Goal: Find specific page/section: Find specific page/section

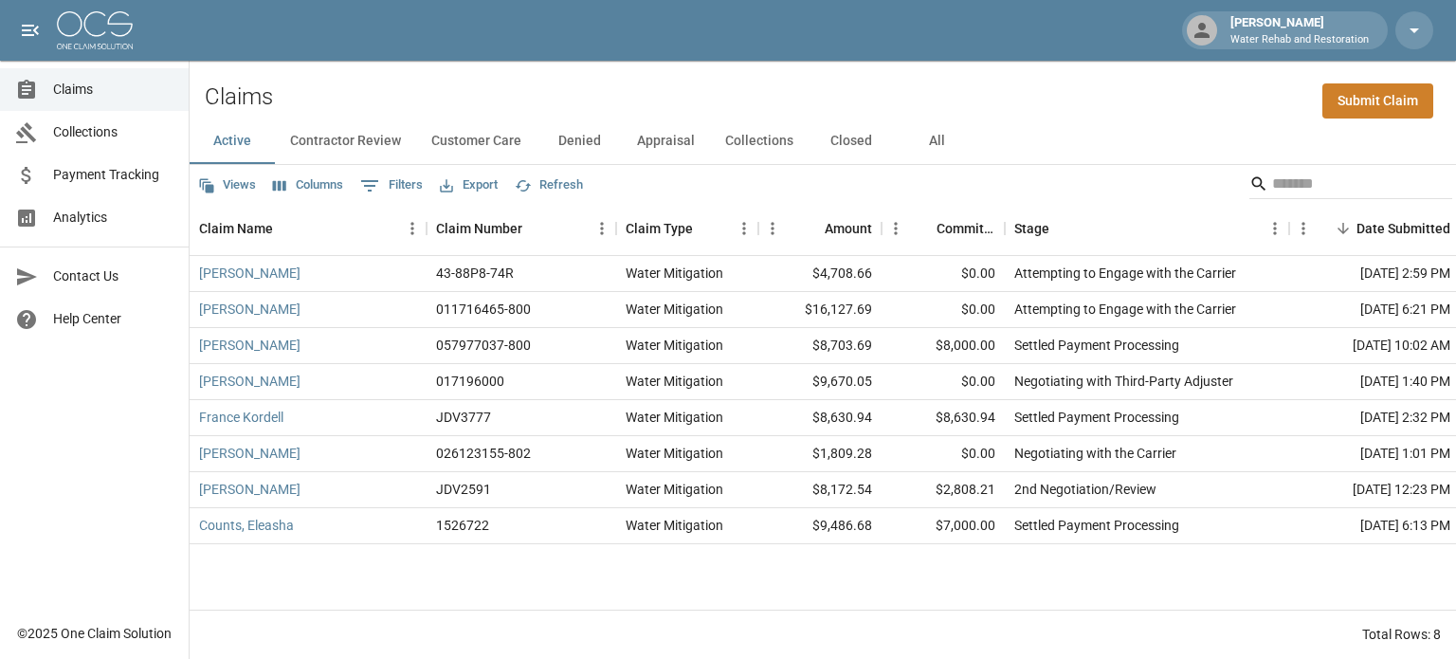
click at [940, 147] on button "All" at bounding box center [936, 140] width 85 height 45
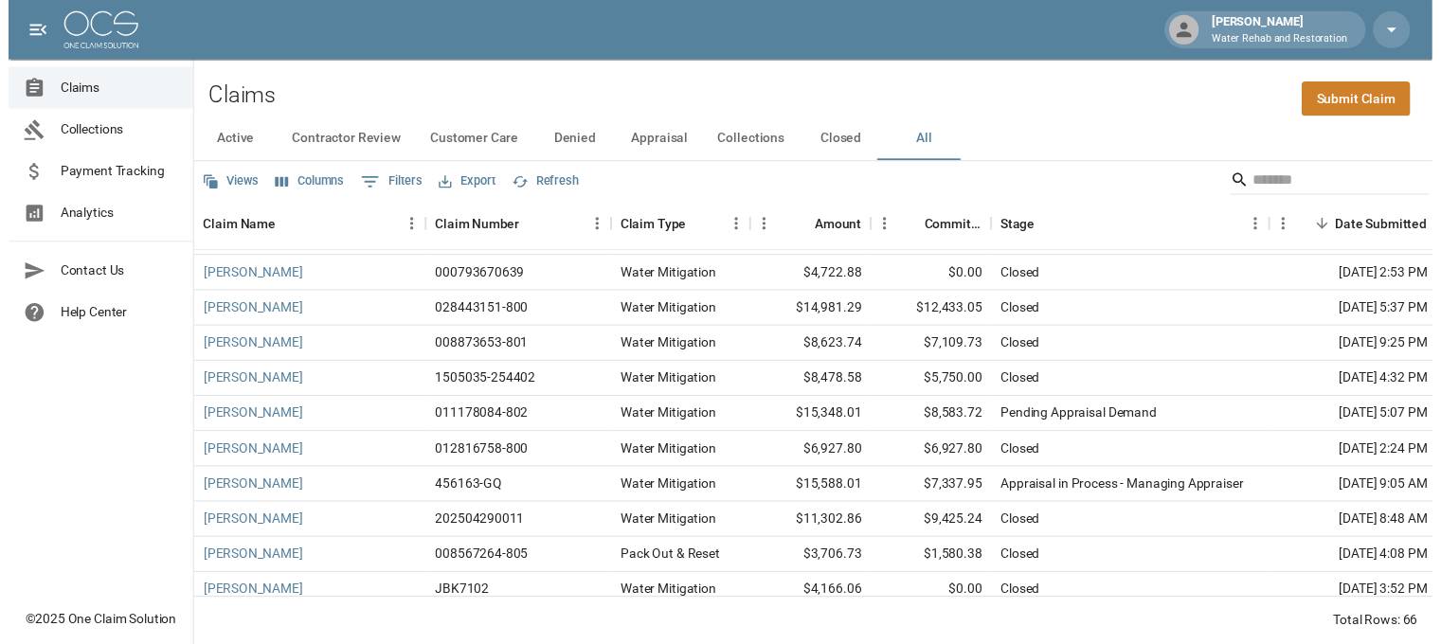
scroll to position [1042, 0]
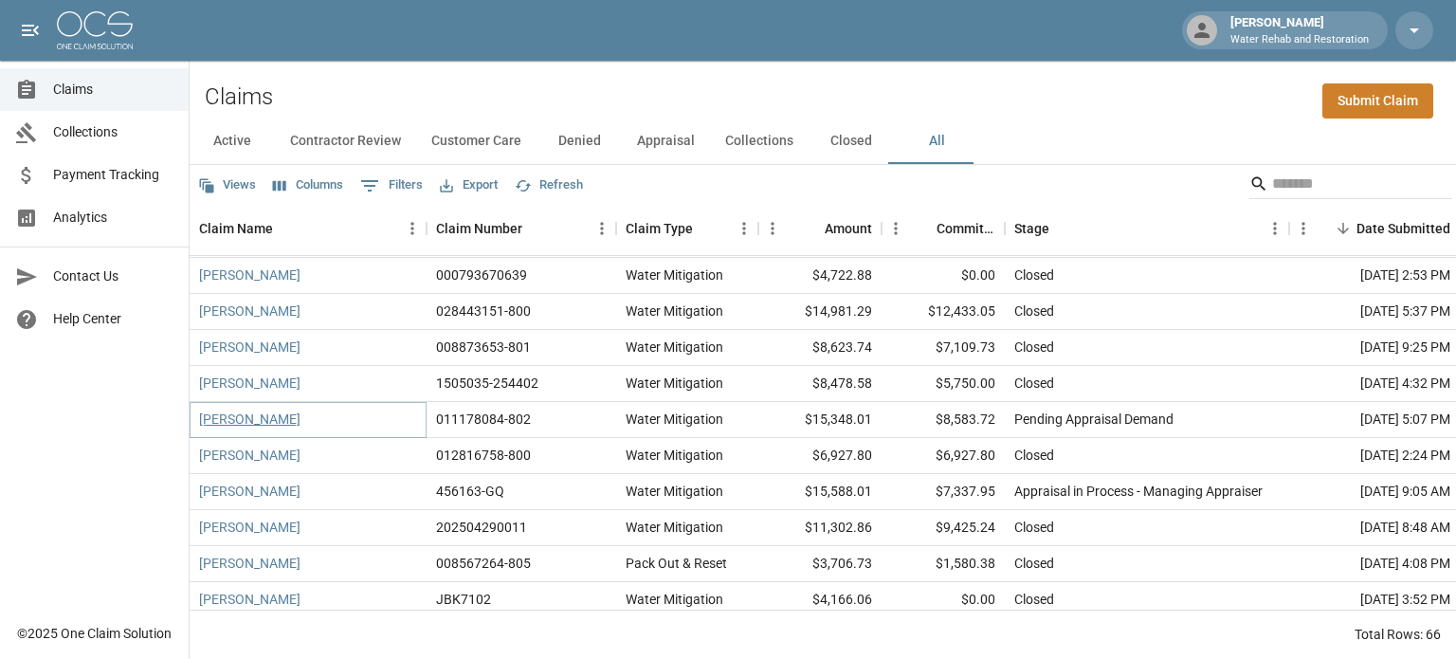
click at [250, 422] on link "[PERSON_NAME]" at bounding box center [249, 418] width 101 height 19
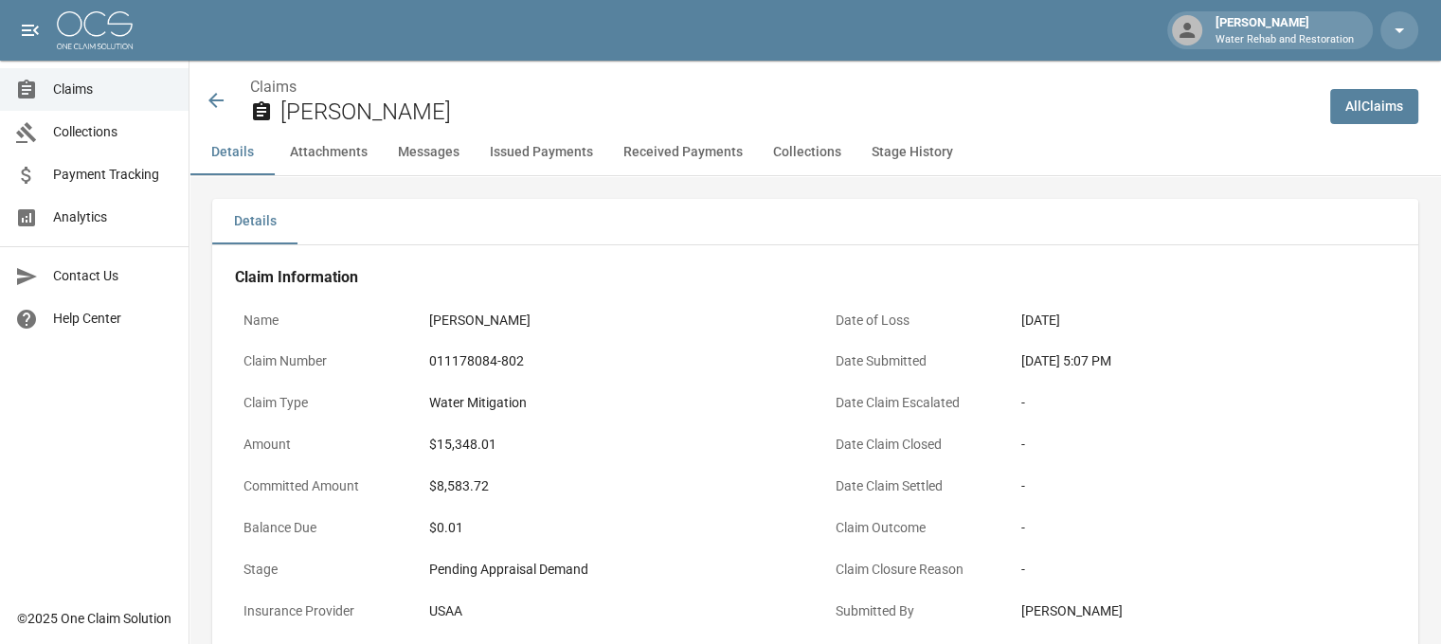
click at [344, 156] on button "Attachments" at bounding box center [329, 152] width 108 height 45
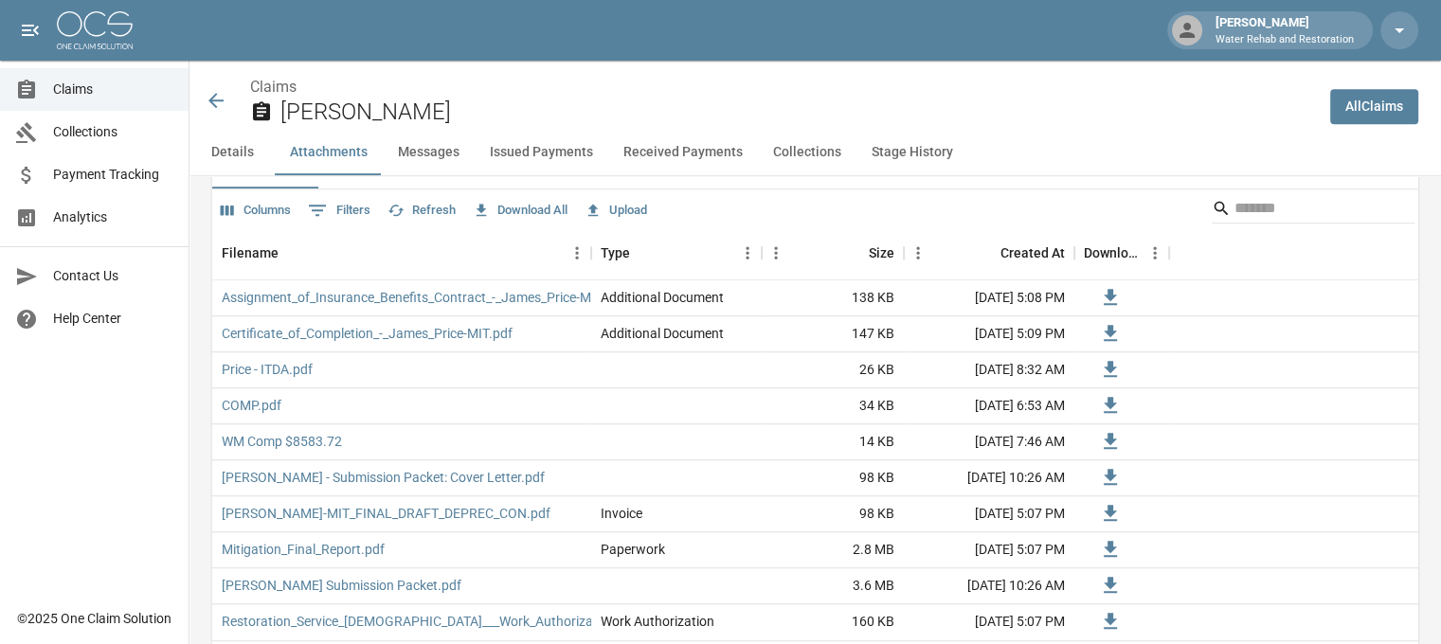
scroll to position [1306, 0]
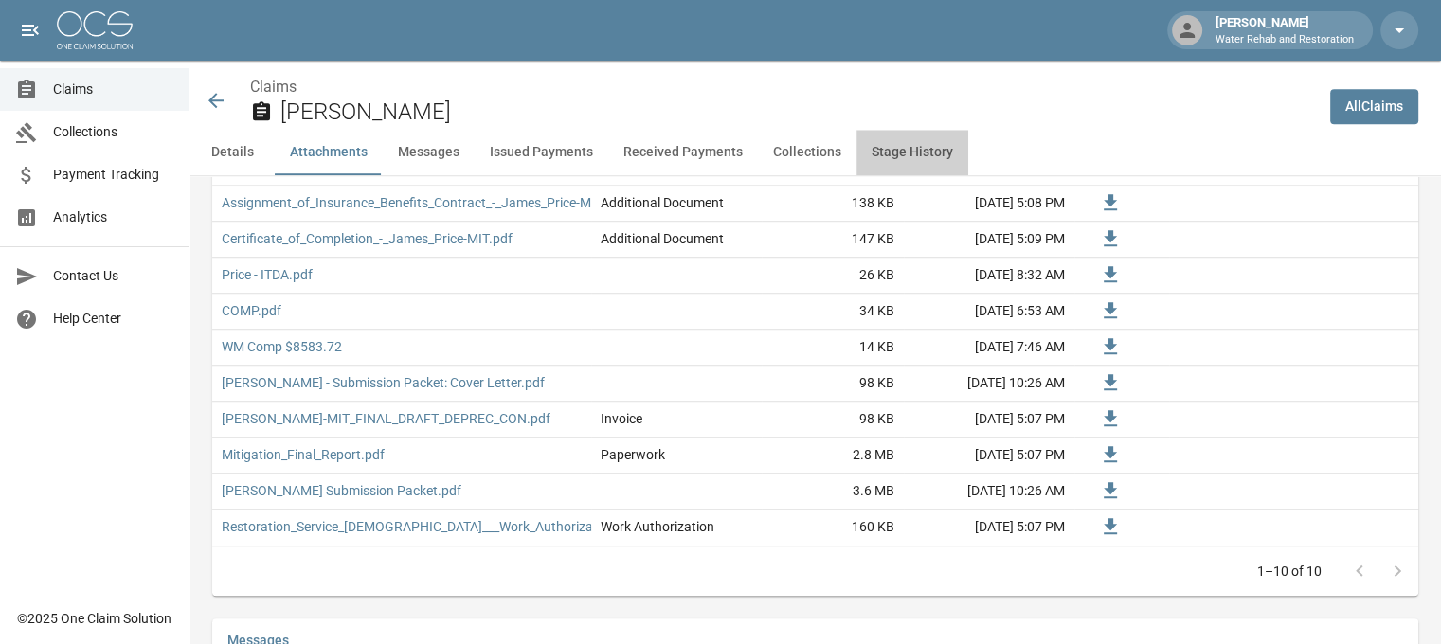
click at [917, 157] on button "Stage History" at bounding box center [913, 152] width 112 height 45
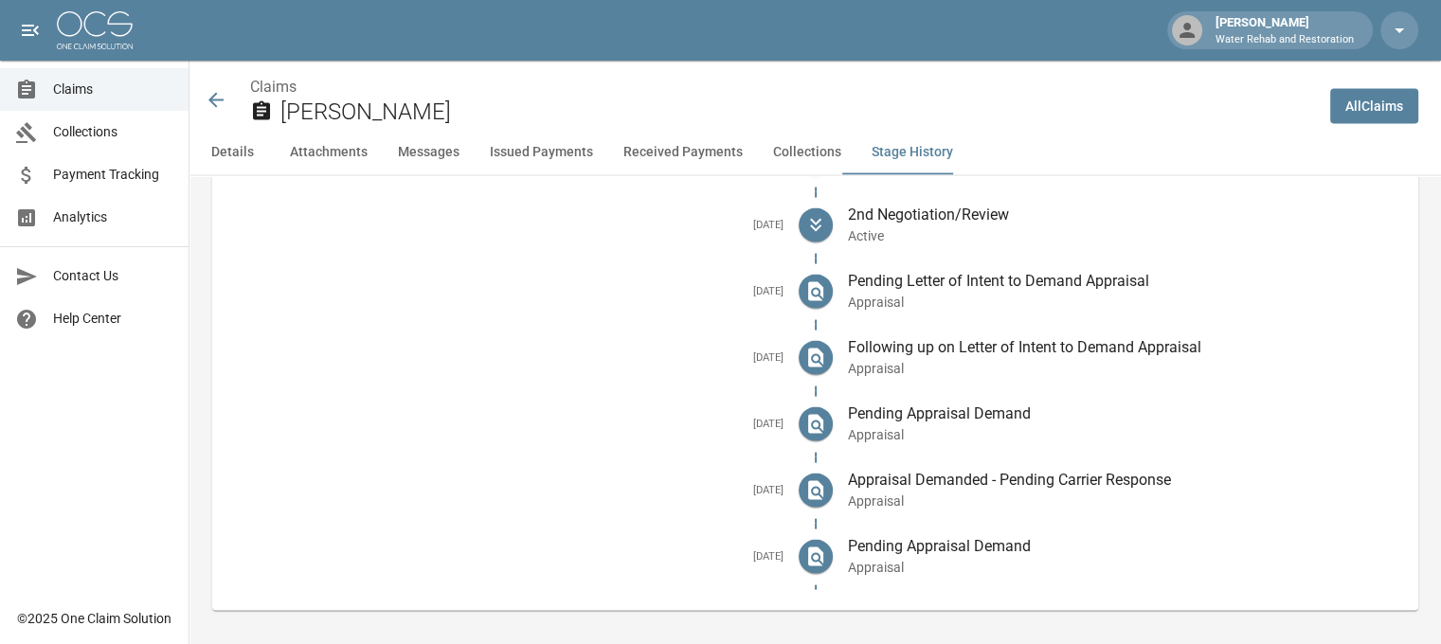
scroll to position [3813, 0]
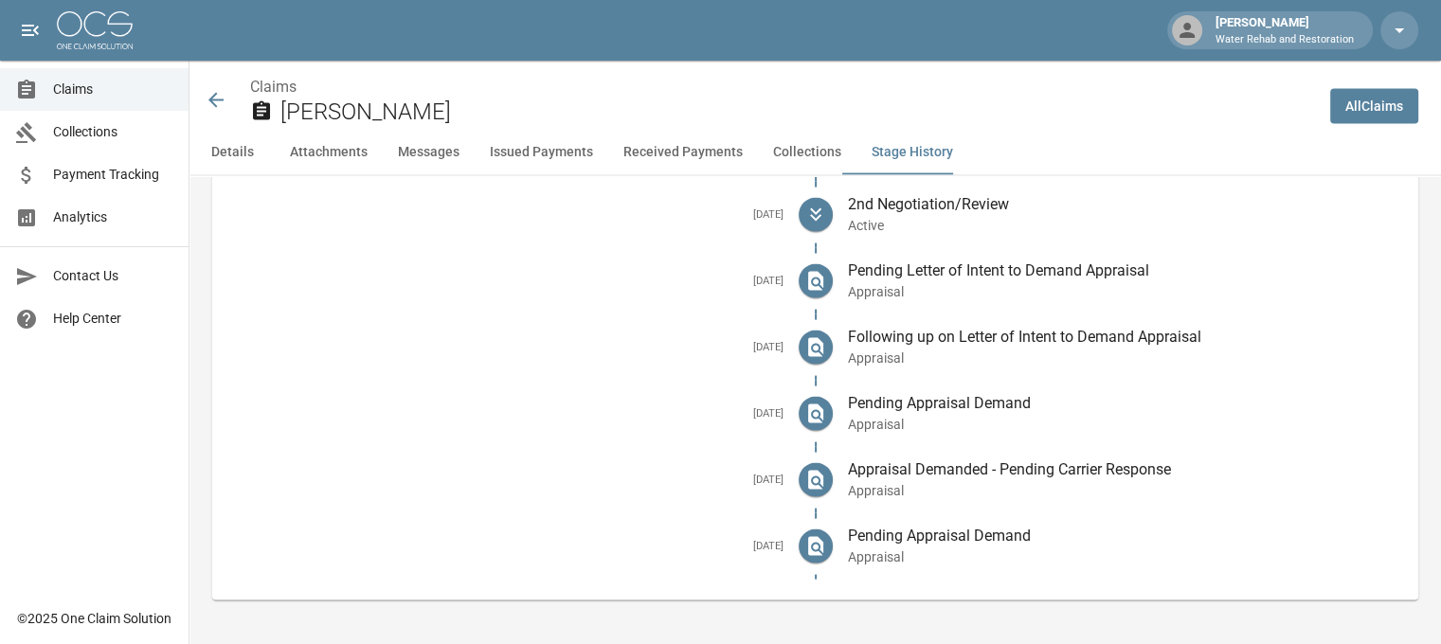
click at [216, 96] on icon at bounding box center [216, 100] width 23 height 23
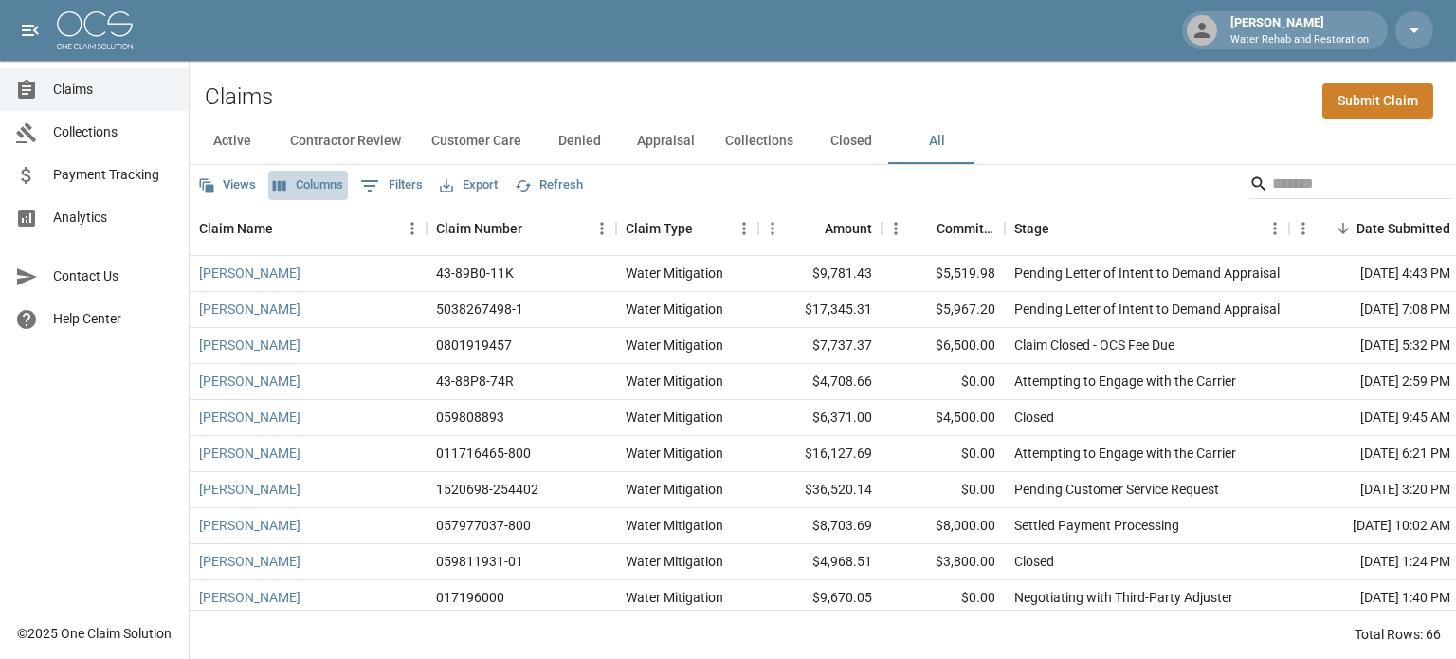
click at [315, 180] on button "Columns" at bounding box center [308, 185] width 80 height 29
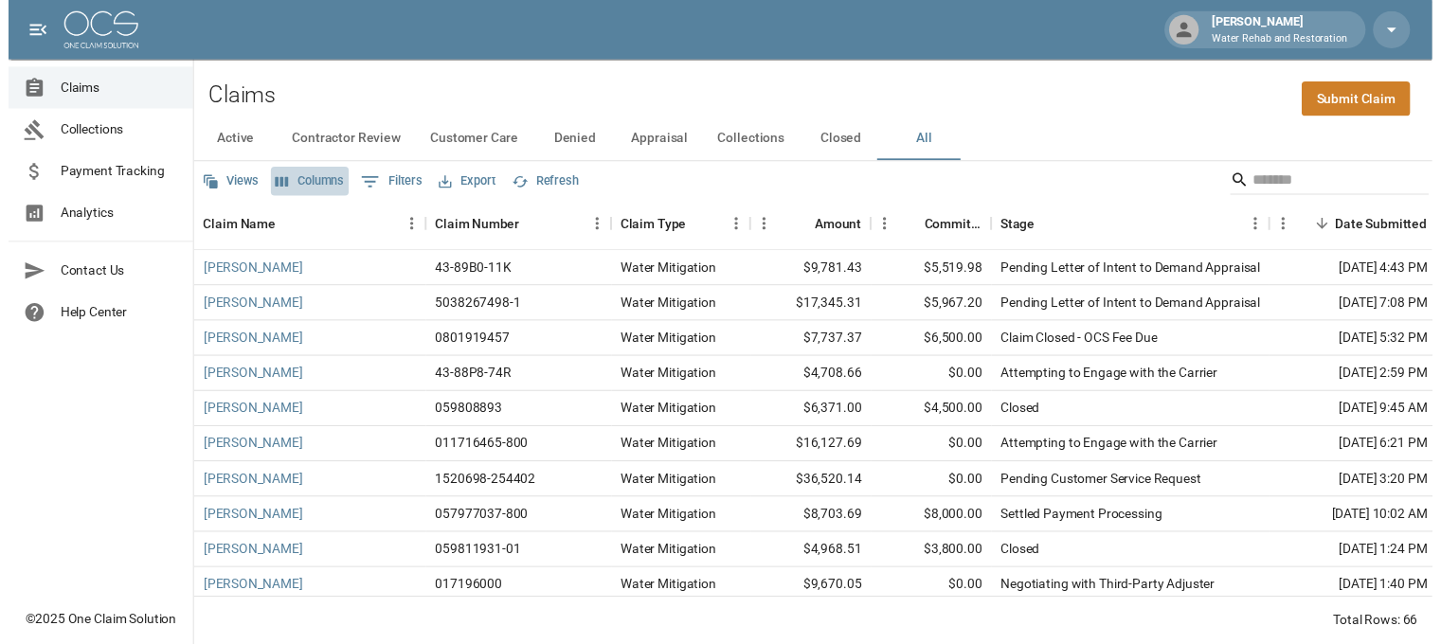
scroll to position [38, 0]
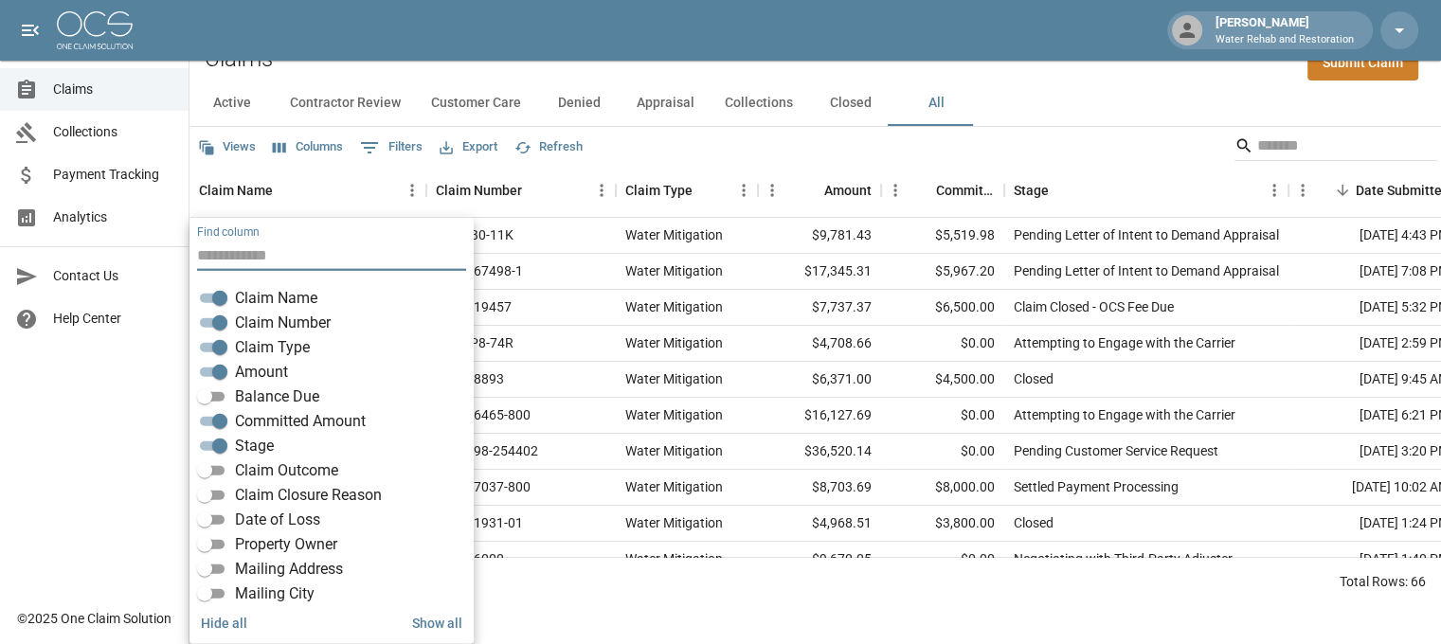
click at [264, 399] on span "Balance Due" at bounding box center [277, 397] width 84 height 23
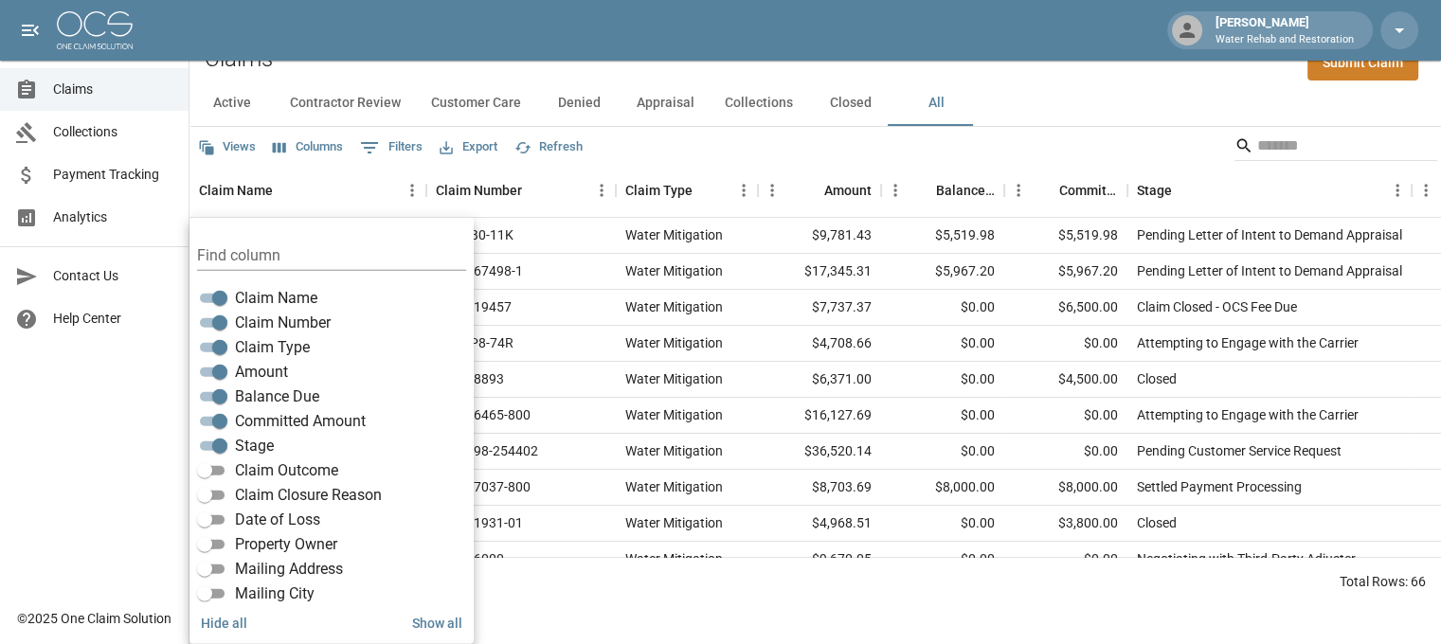
click at [1080, 98] on div "Active Contractor Review Customer Care Denied Appraisal Collections Closed All" at bounding box center [816, 103] width 1252 height 45
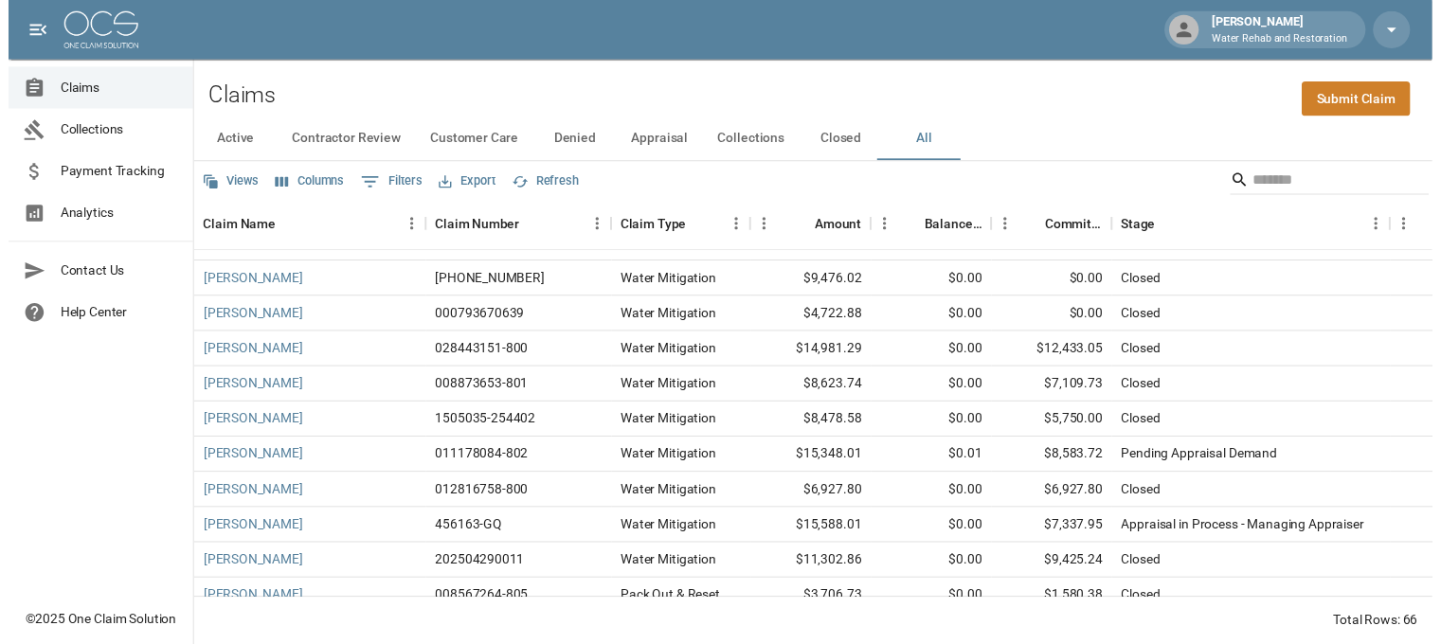
scroll to position [1042, 0]
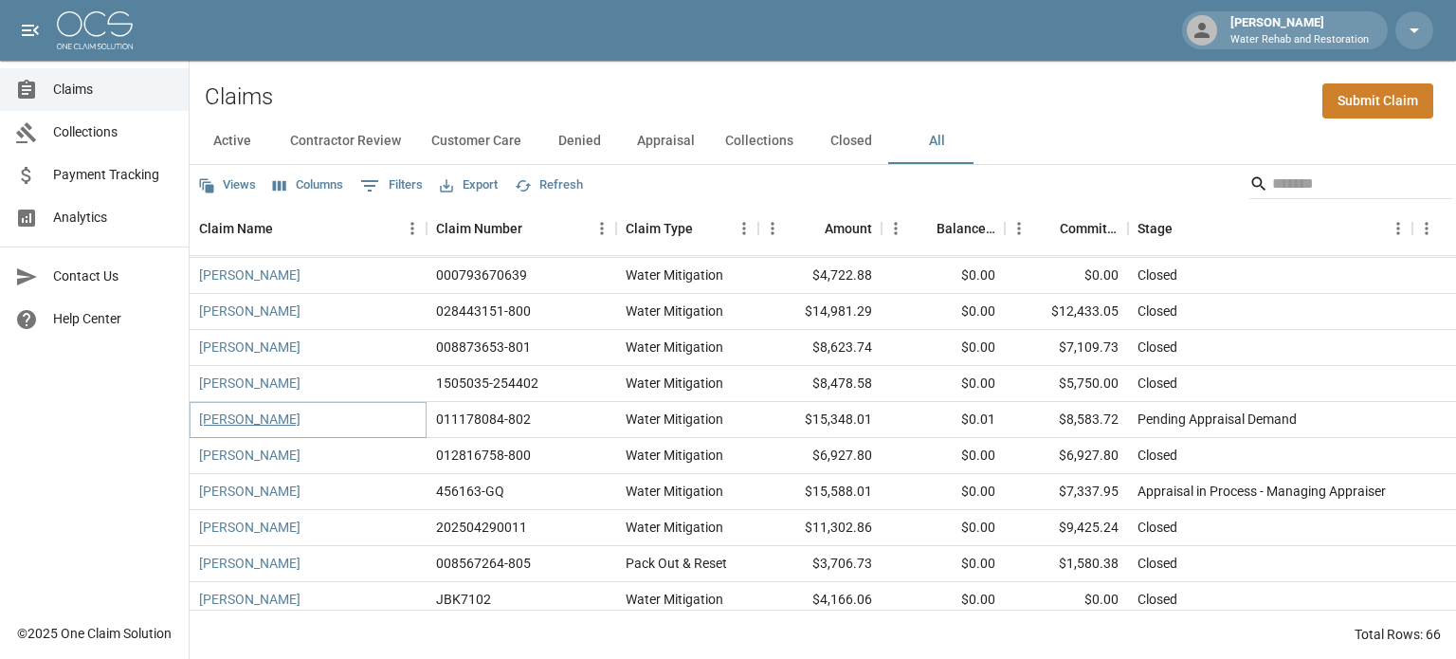
click at [249, 421] on link "[PERSON_NAME]" at bounding box center [249, 418] width 101 height 19
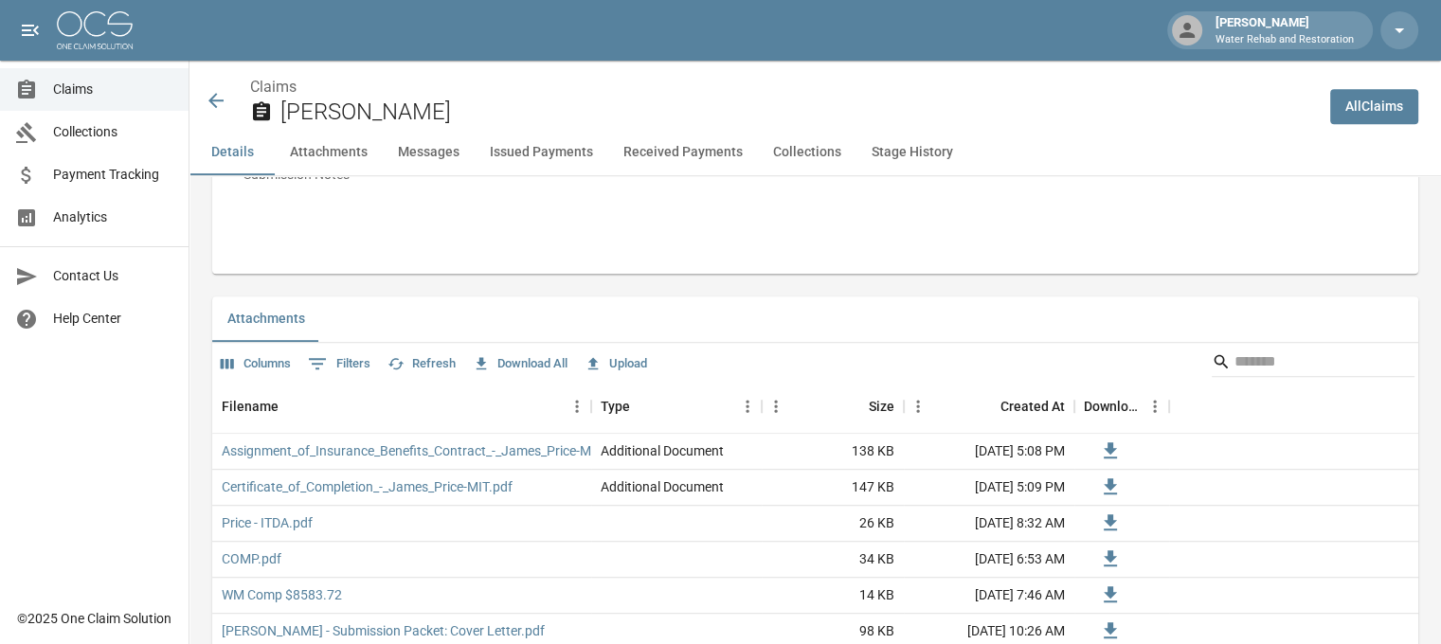
scroll to position [1327, 0]
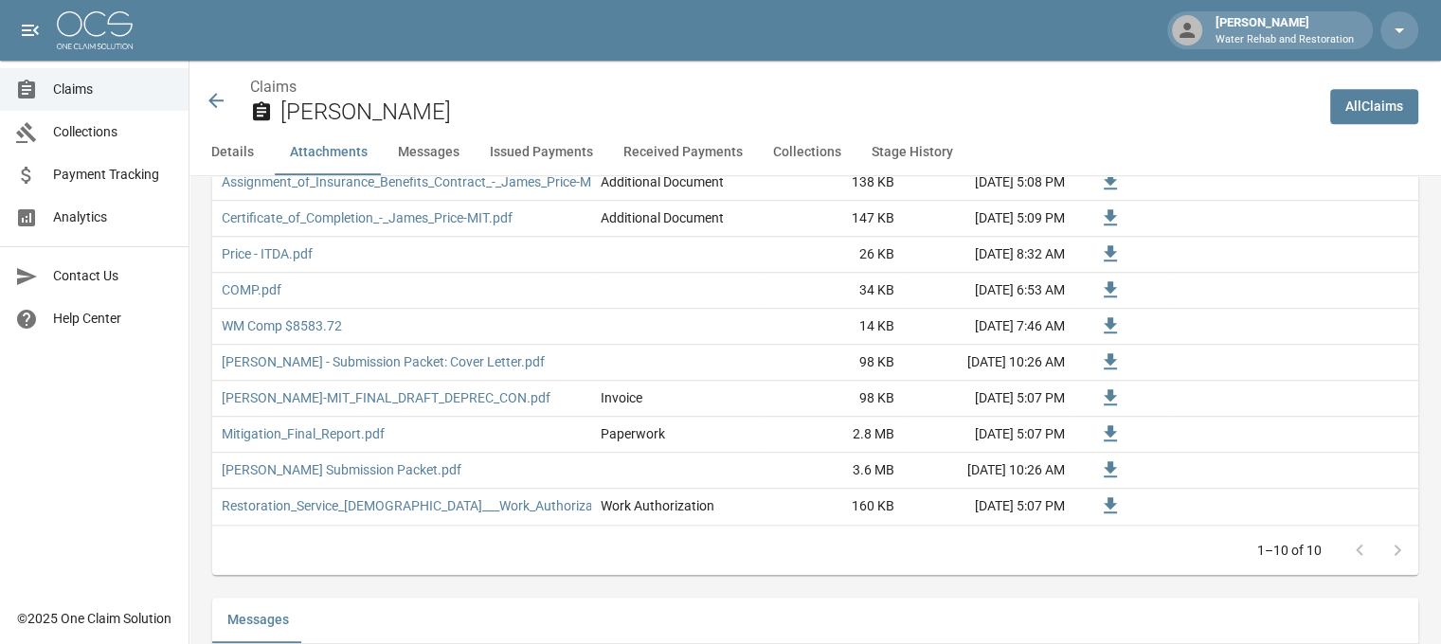
click at [1029, 114] on h2 "[PERSON_NAME]" at bounding box center [798, 112] width 1035 height 27
click at [219, 101] on icon at bounding box center [216, 100] width 23 height 23
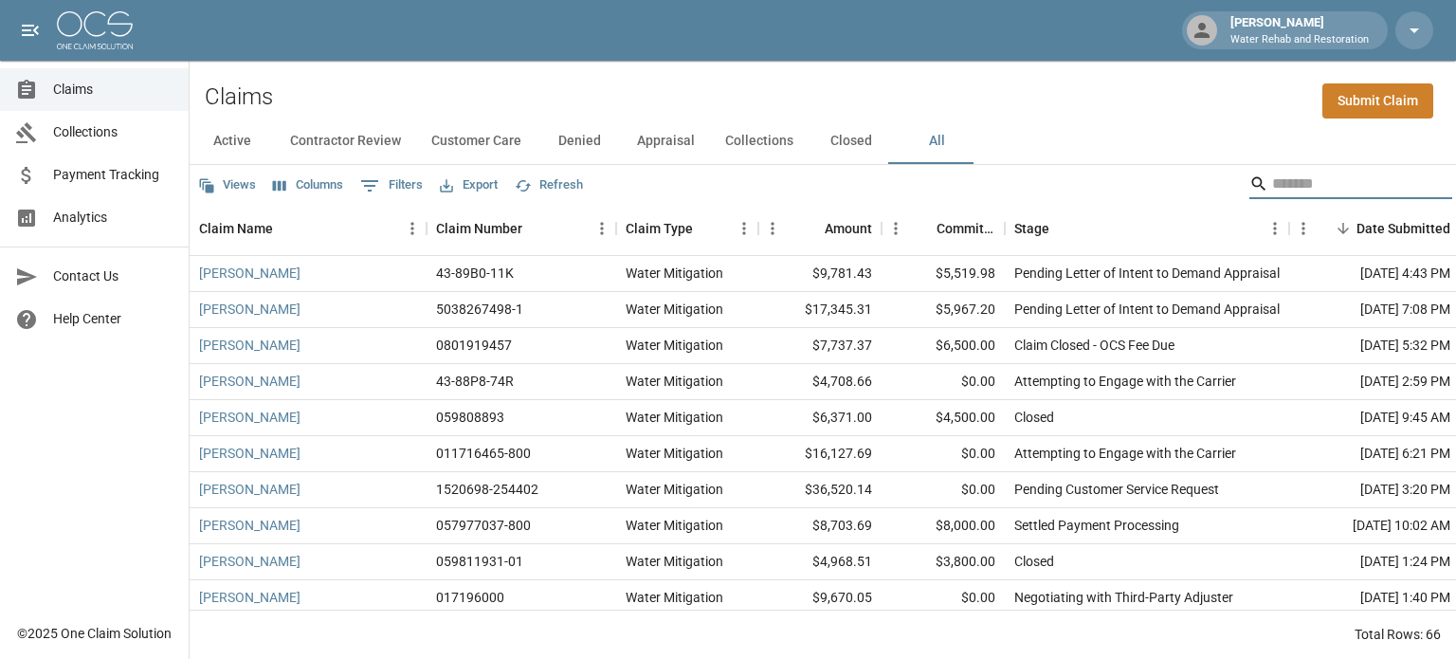
click at [1272, 184] on input "Search" at bounding box center [1348, 184] width 152 height 30
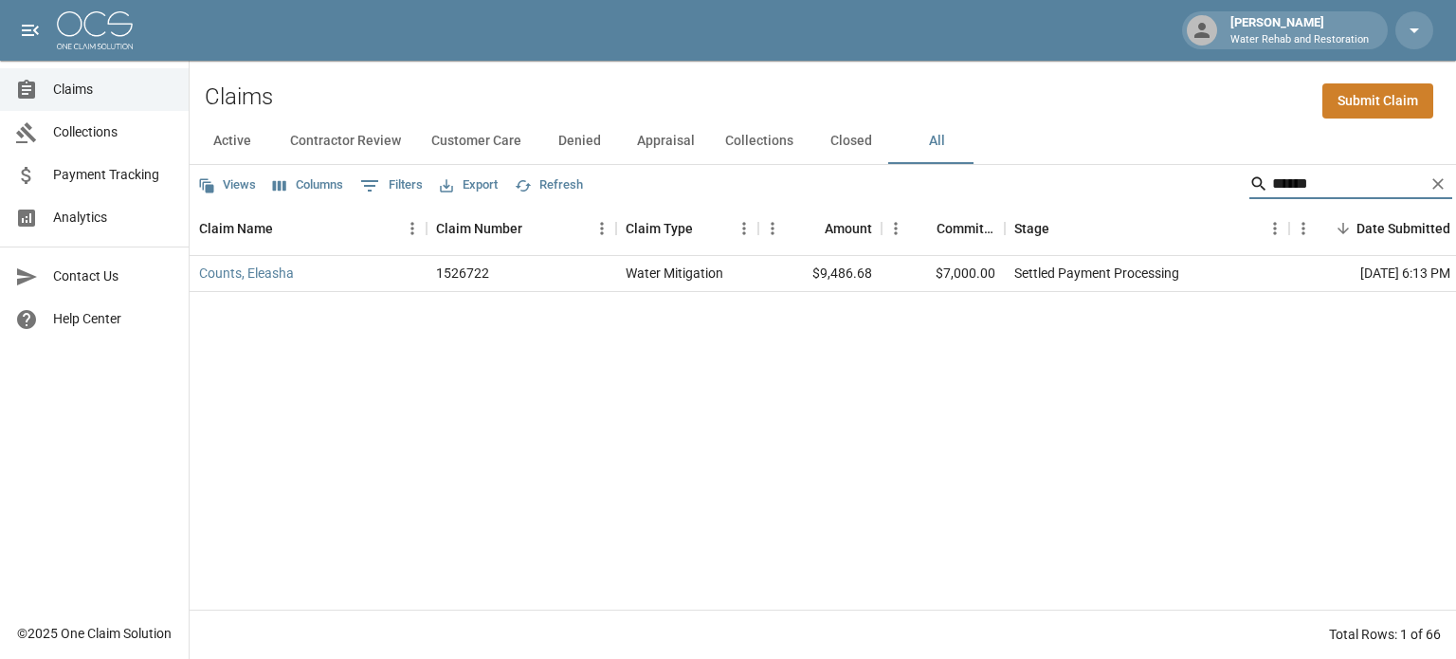
type input "******"
click at [336, 189] on button "Columns" at bounding box center [308, 185] width 80 height 29
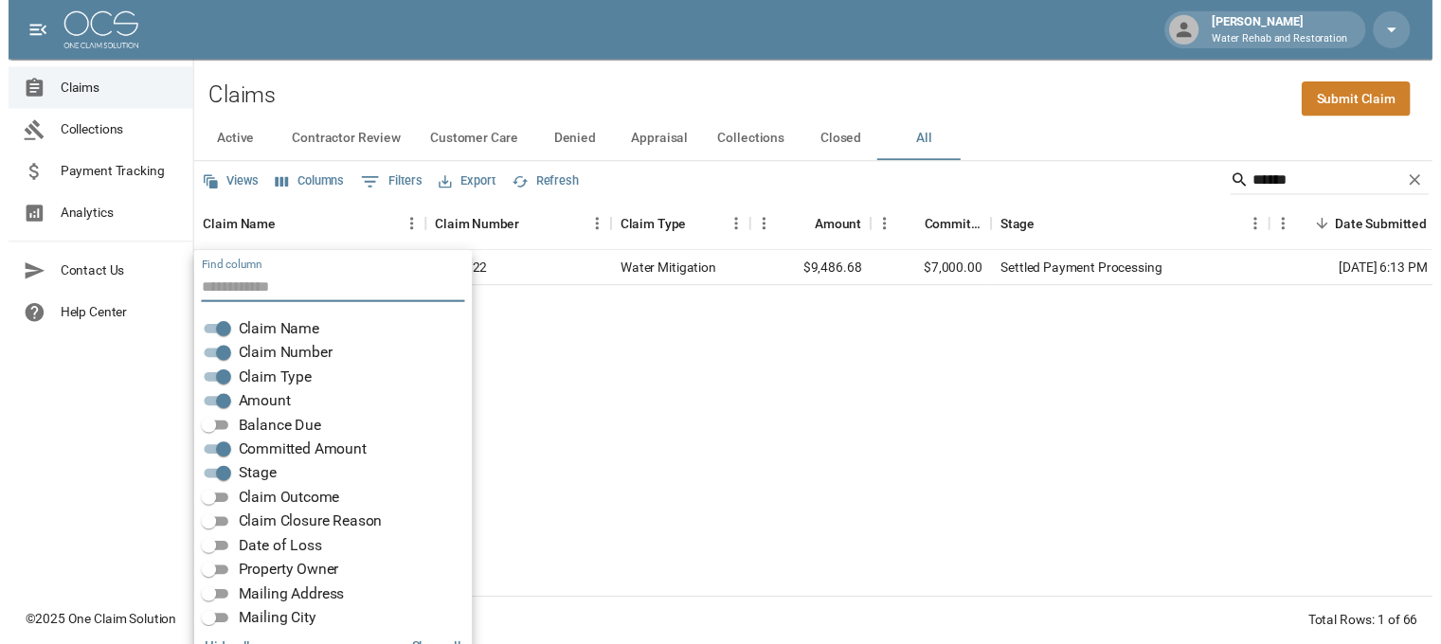
scroll to position [38, 0]
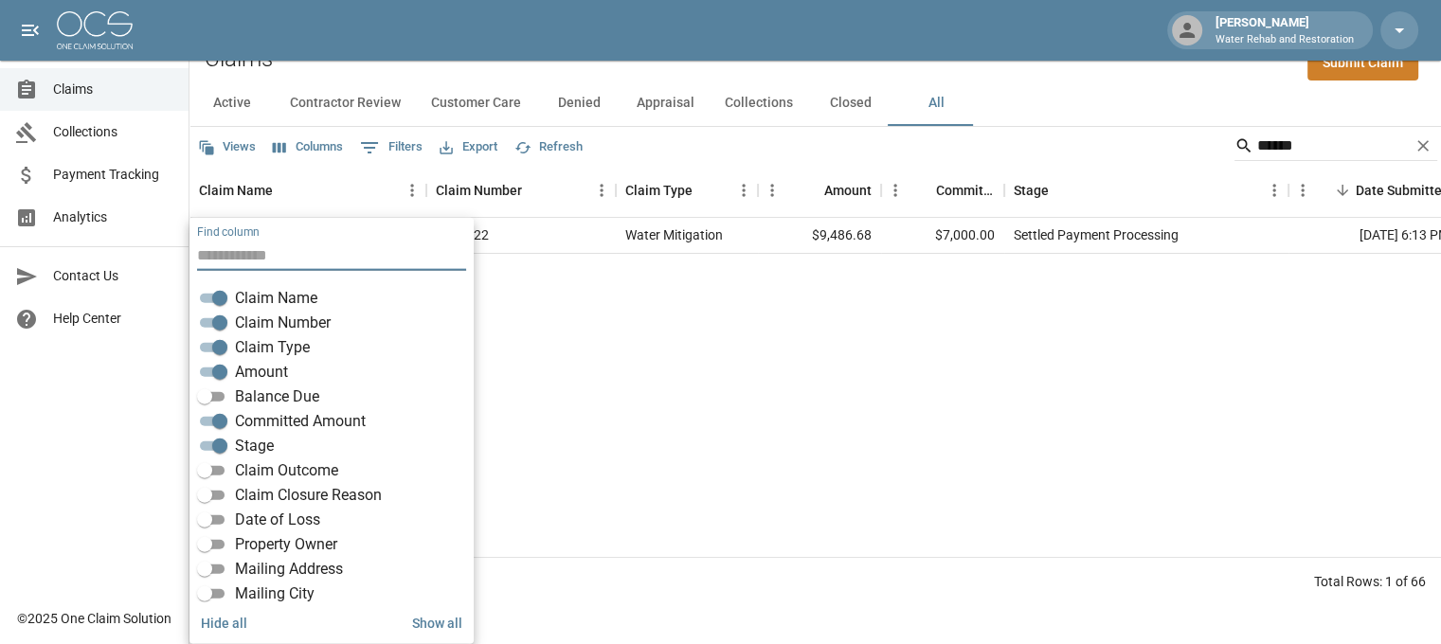
click at [265, 388] on span "Balance Due" at bounding box center [277, 397] width 84 height 23
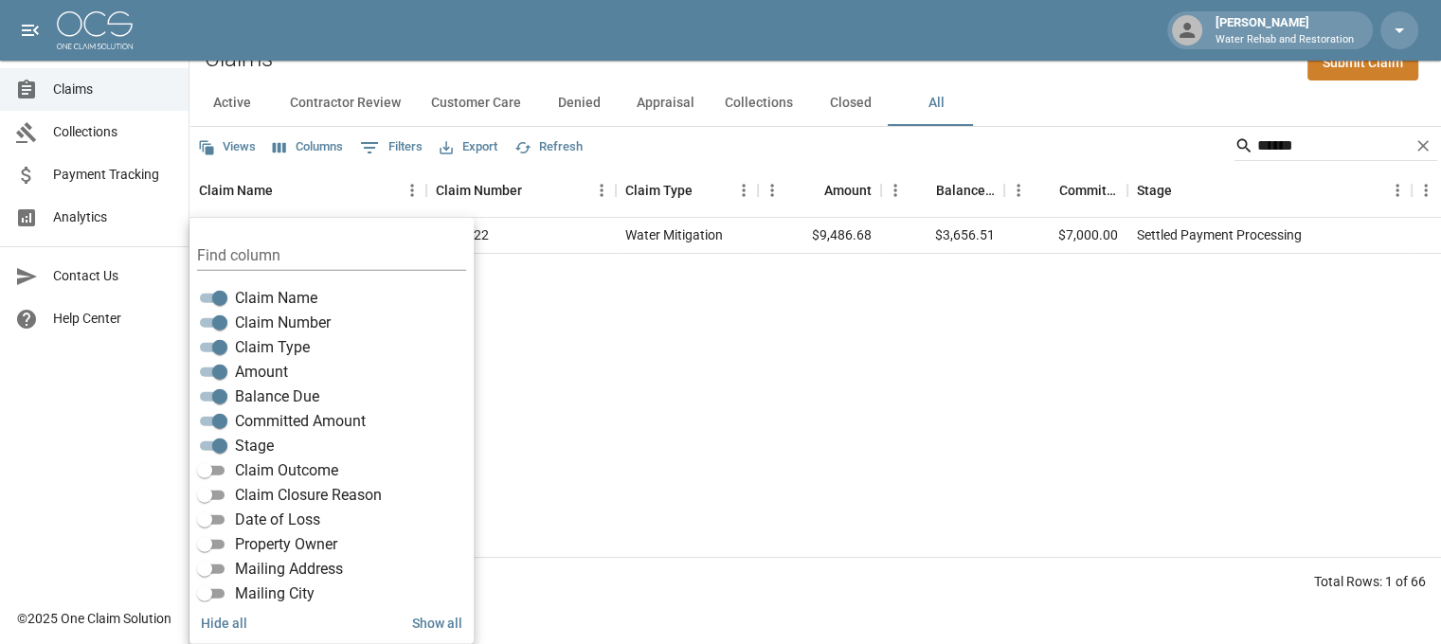
click at [906, 296] on div "Counts, Eleasha 1526722 Water Mitigation $9,486.68 $3,656.51 $7,000.00 Settled …" at bounding box center [1137, 387] width 1895 height 339
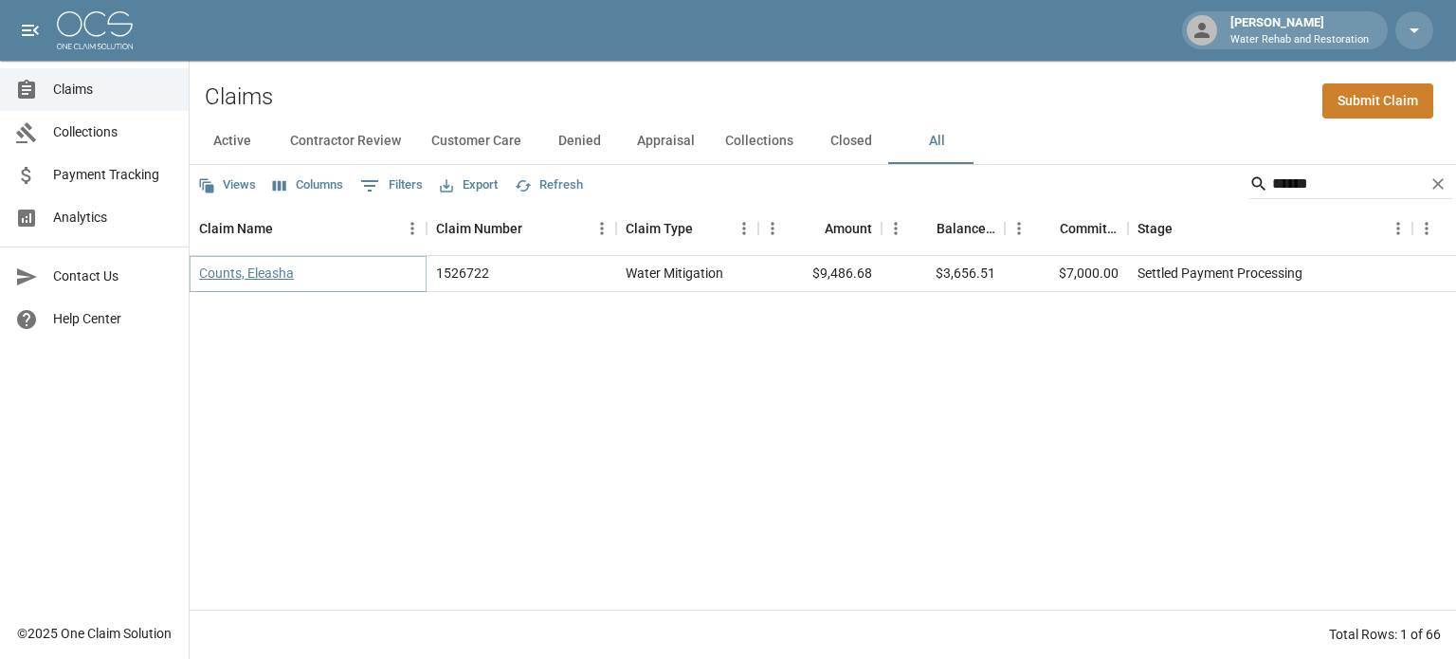
click at [280, 272] on link "Counts, Eleasha" at bounding box center [246, 272] width 95 height 19
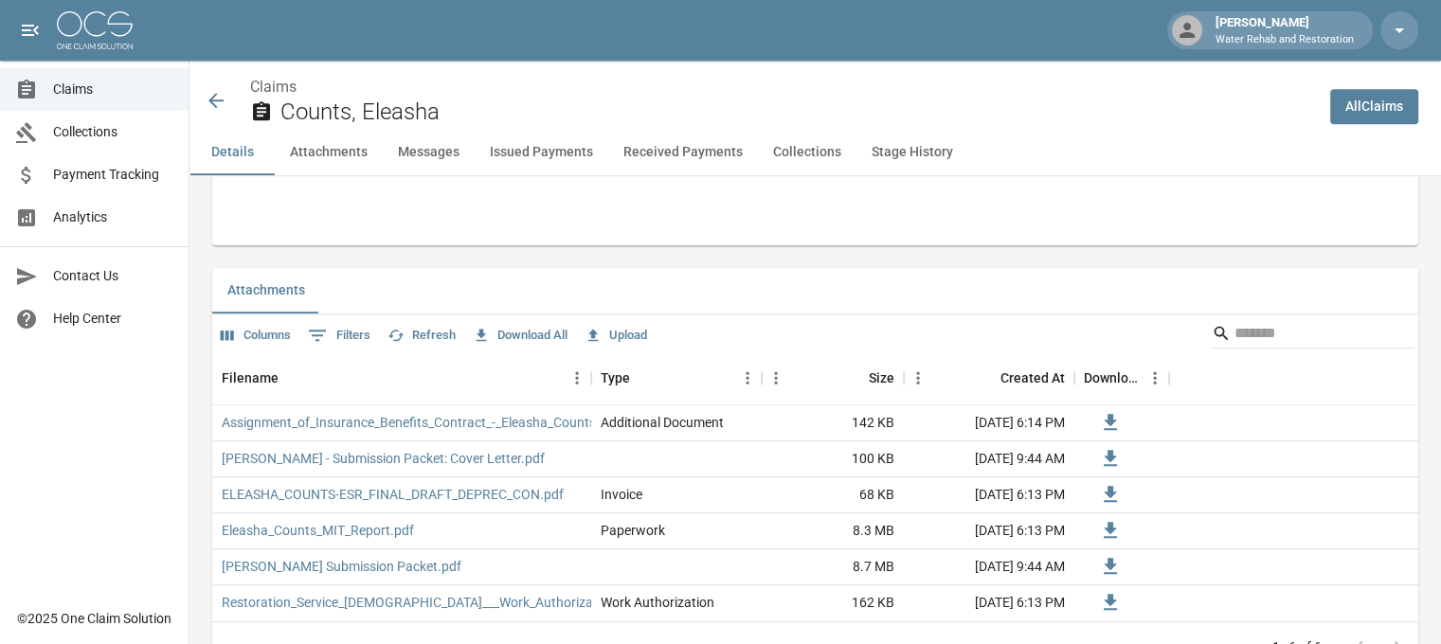
scroll to position [1042, 0]
